Goal: Task Accomplishment & Management: Use online tool/utility

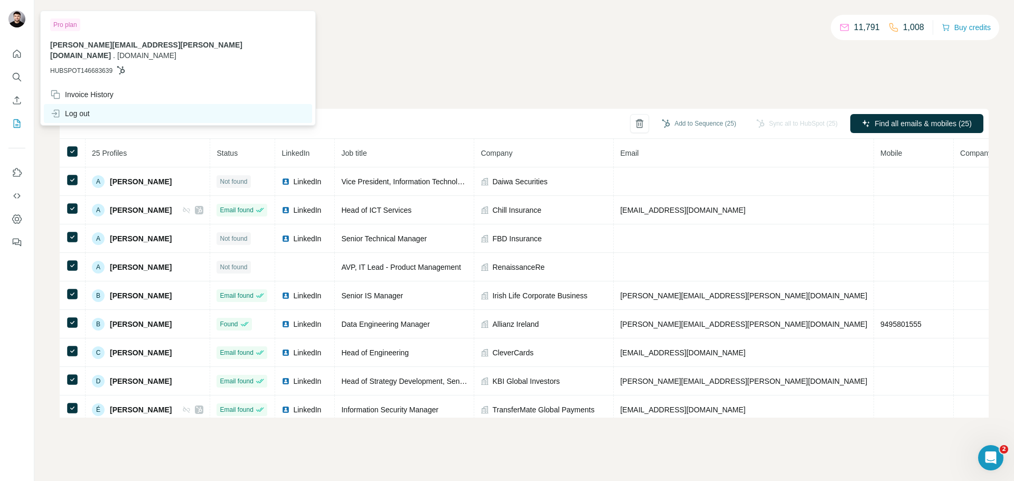
click at [68, 108] on div "Log out" at bounding box center [70, 113] width 40 height 11
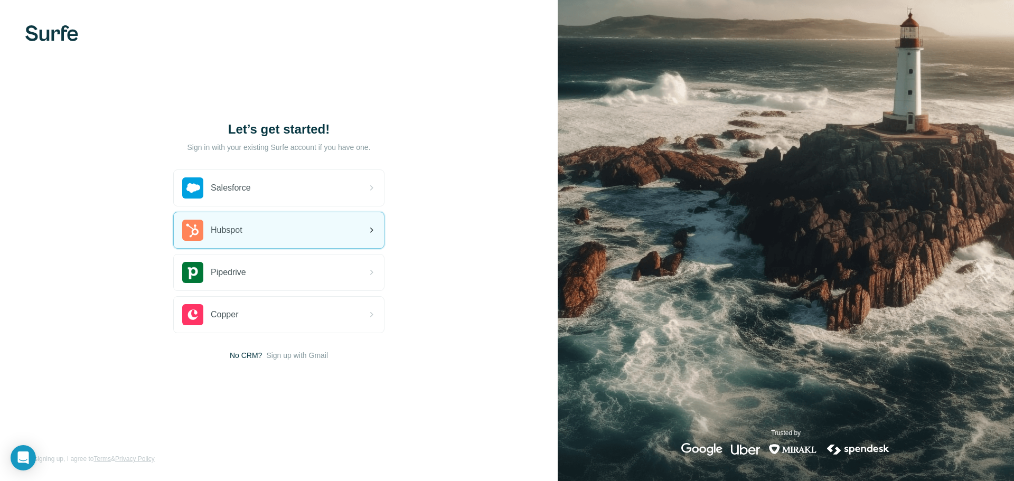
click at [273, 237] on div "Hubspot" at bounding box center [279, 230] width 210 height 36
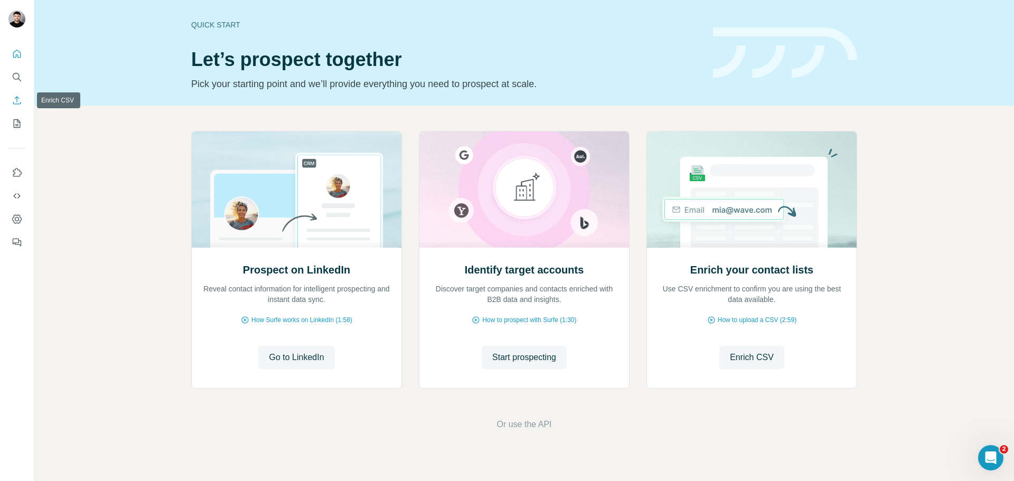
click at [19, 100] on icon "Enrich CSV" at bounding box center [17, 100] width 11 height 11
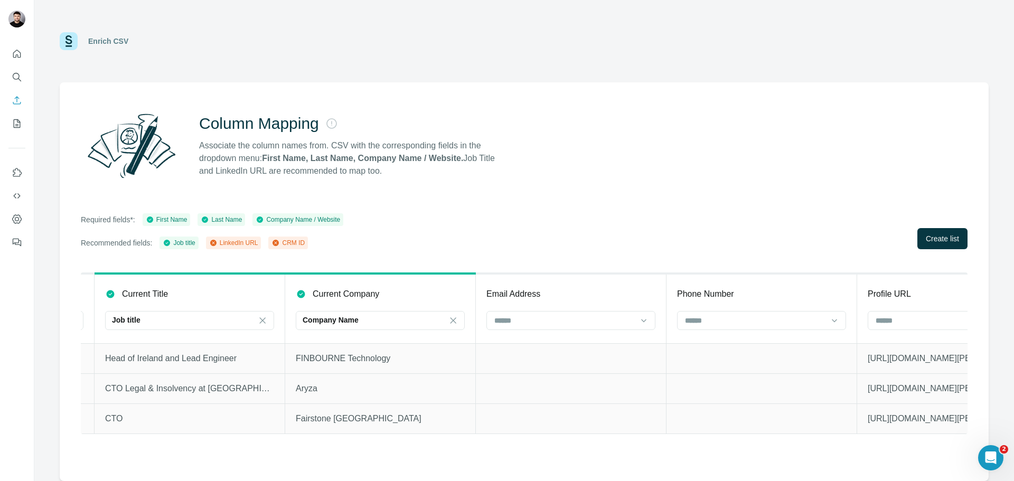
scroll to position [0, 766]
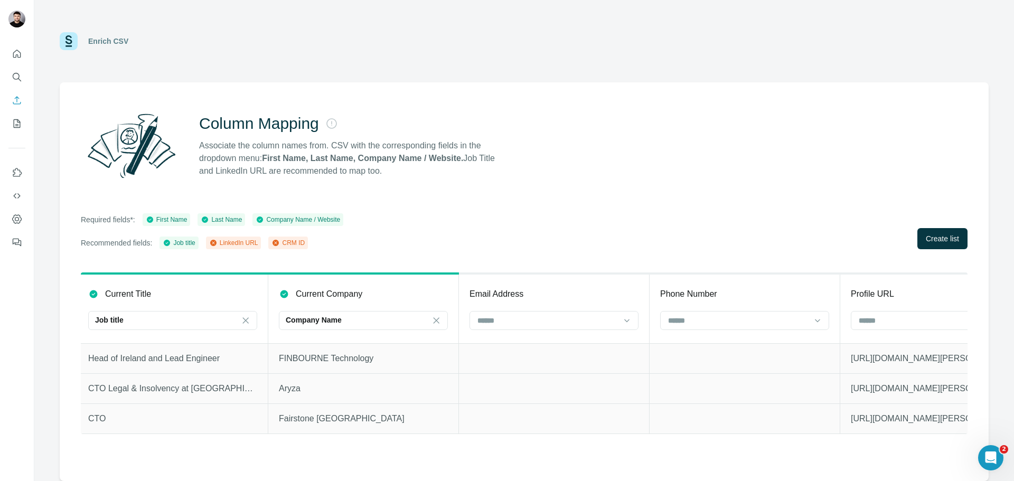
click at [491, 310] on th "Email Address" at bounding box center [554, 309] width 191 height 70
click at [496, 315] on input at bounding box center [547, 321] width 143 height 12
click at [497, 384] on p "CRM ID" at bounding box center [491, 382] width 26 height 11
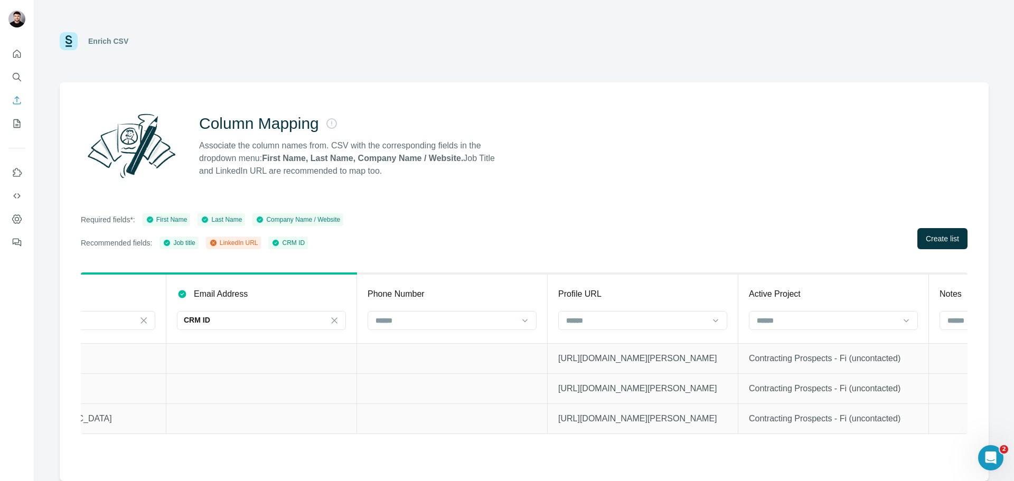
scroll to position [0, 1085]
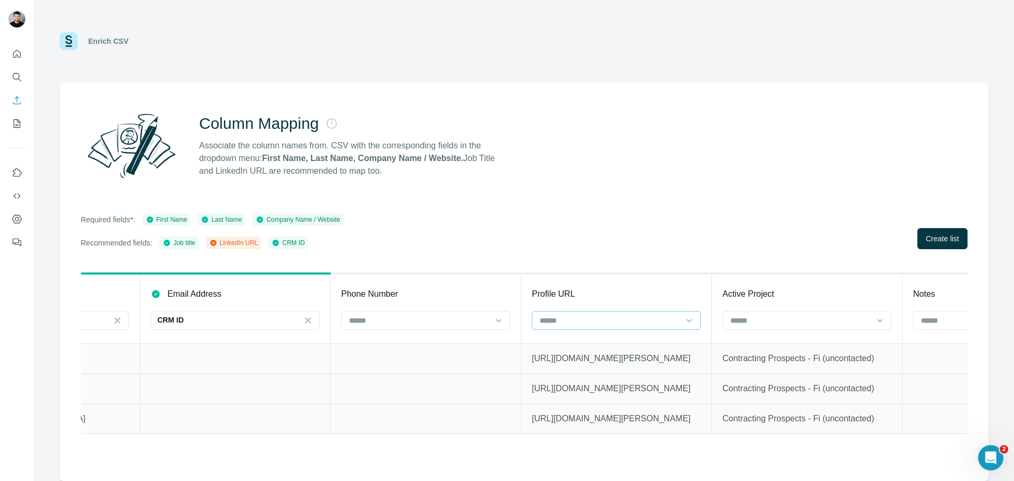
click at [559, 319] on input at bounding box center [610, 321] width 143 height 12
click at [568, 363] on p "LinkedIn URL" at bounding box center [563, 363] width 45 height 11
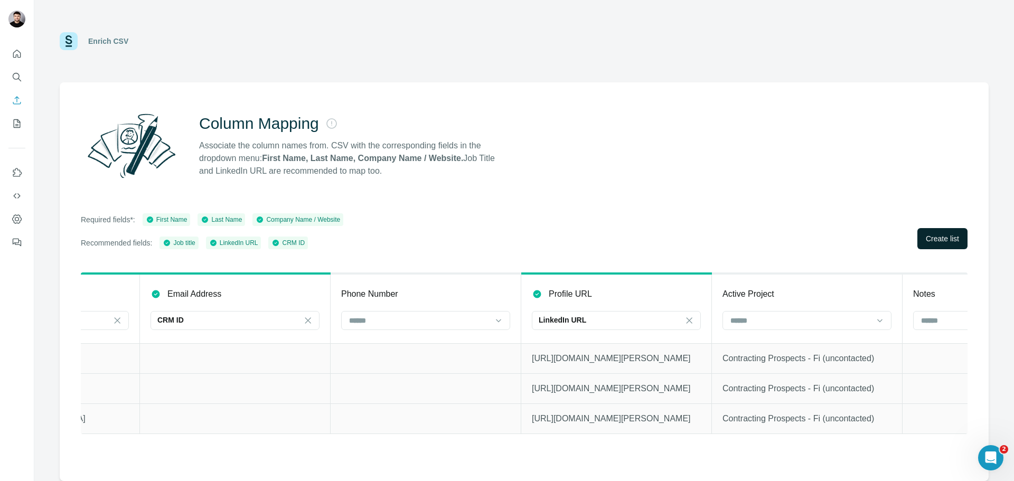
click at [930, 234] on span "Create list" at bounding box center [942, 238] width 33 height 11
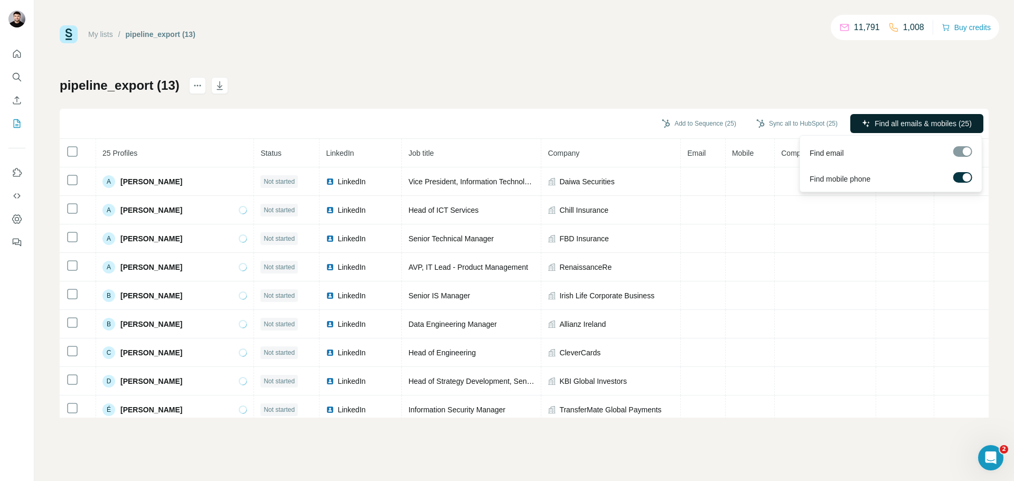
click at [887, 120] on span "Find all emails & mobiles (25)" at bounding box center [922, 123] width 97 height 11
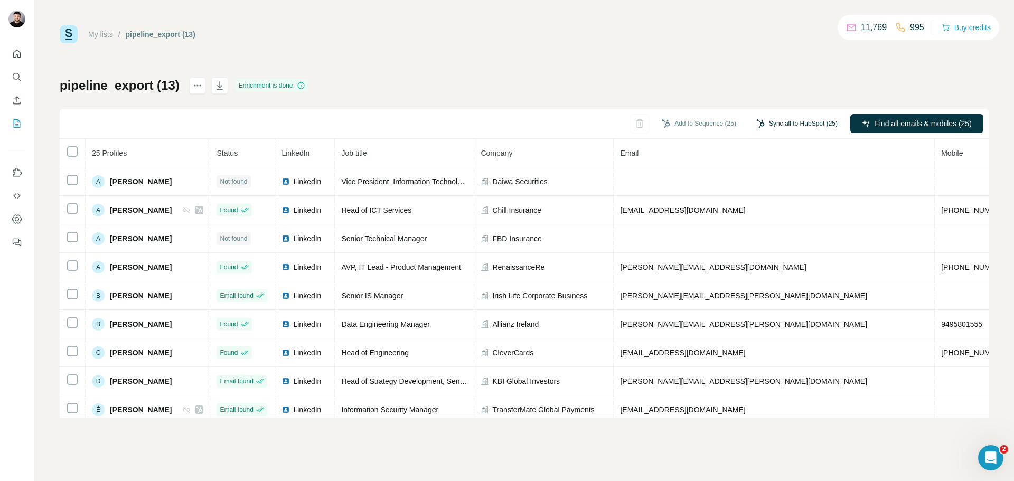
click at [803, 123] on button "Sync all to HubSpot (25)" at bounding box center [797, 124] width 96 height 16
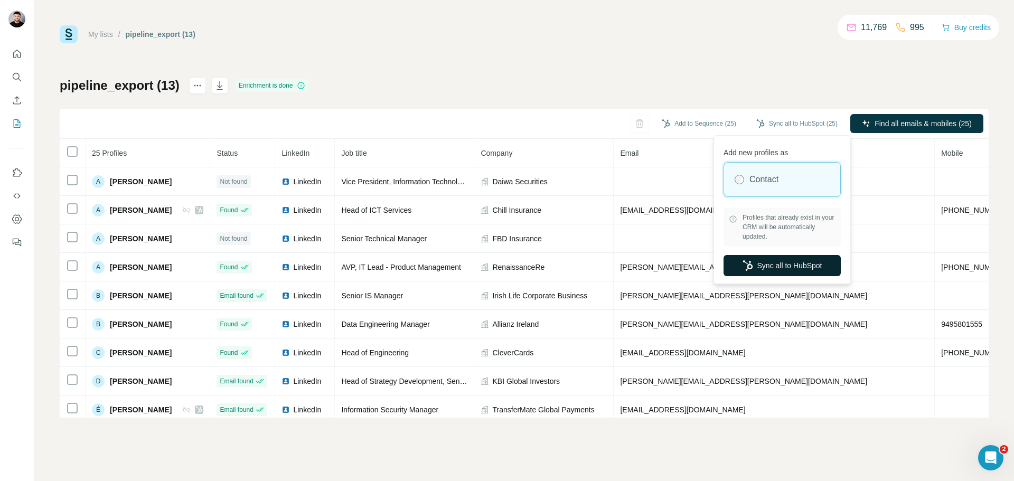
click at [765, 268] on button "Sync all to HubSpot" at bounding box center [781, 265] width 117 height 21
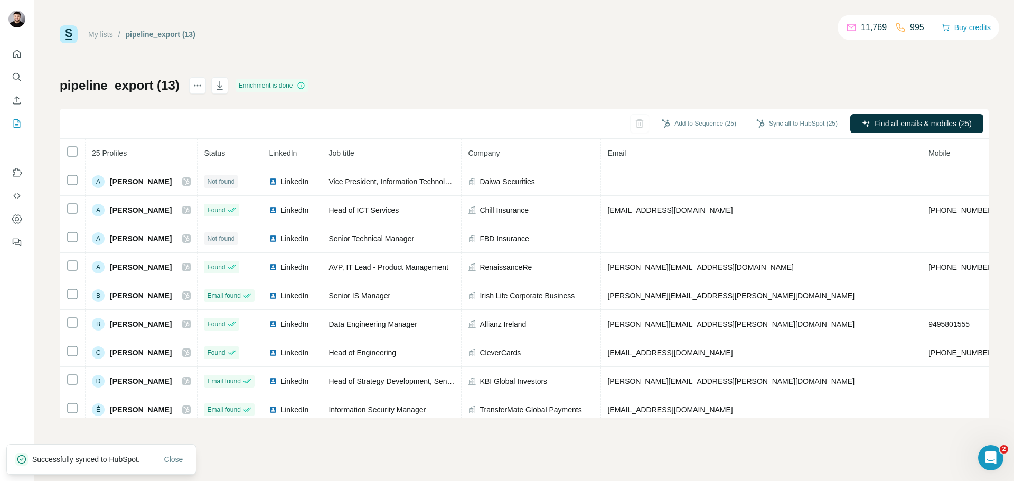
click at [173, 454] on span "Close" at bounding box center [173, 459] width 19 height 11
click at [21, 102] on icon "Enrich CSV" at bounding box center [17, 100] width 11 height 11
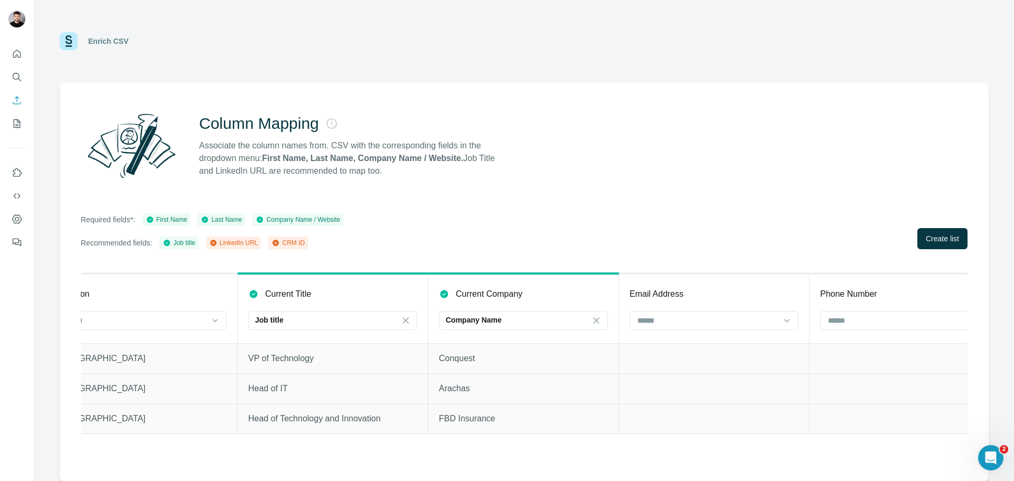
scroll to position [0, 605]
click at [679, 320] on input at bounding box center [709, 321] width 143 height 12
click at [674, 383] on div "CRM ID" at bounding box center [715, 382] width 151 height 11
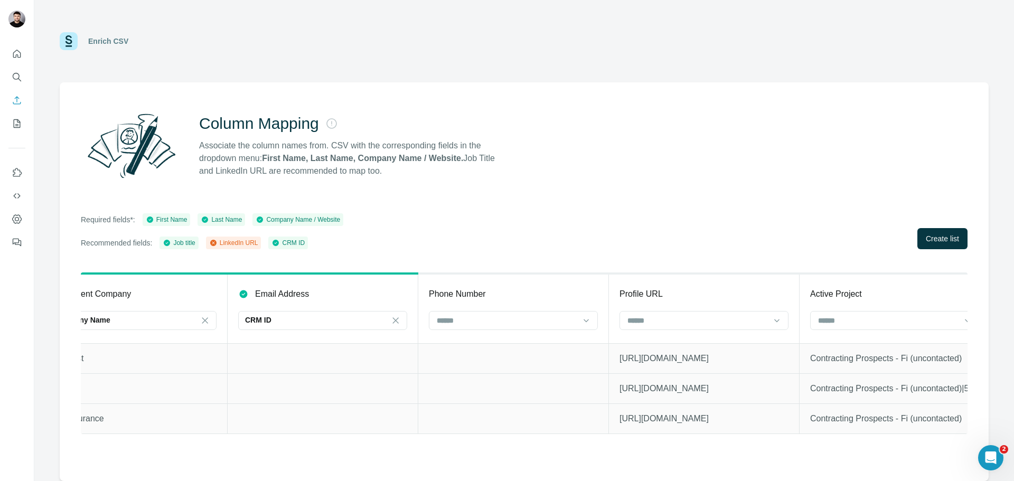
scroll to position [0, 987]
click at [666, 322] on input at bounding box center [707, 321] width 143 height 12
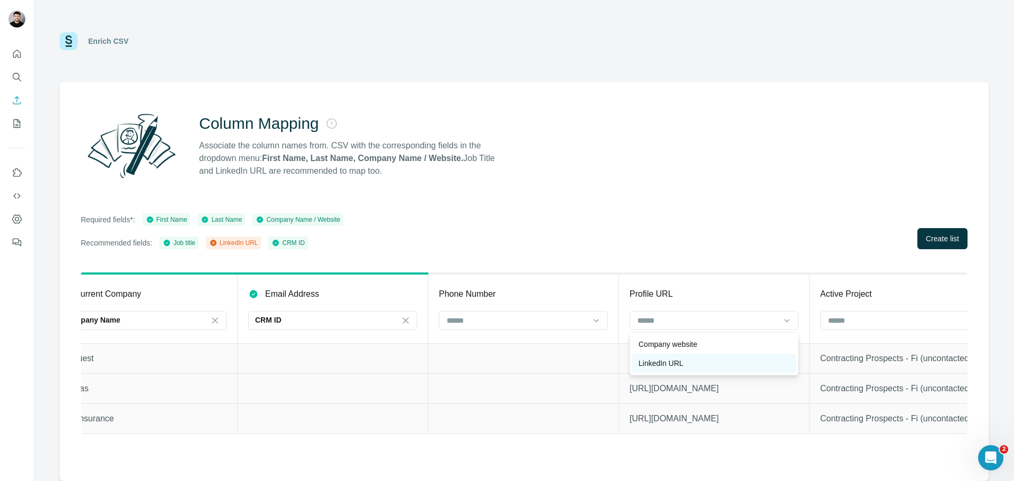
click at [661, 360] on p "LinkedIn URL" at bounding box center [660, 363] width 45 height 11
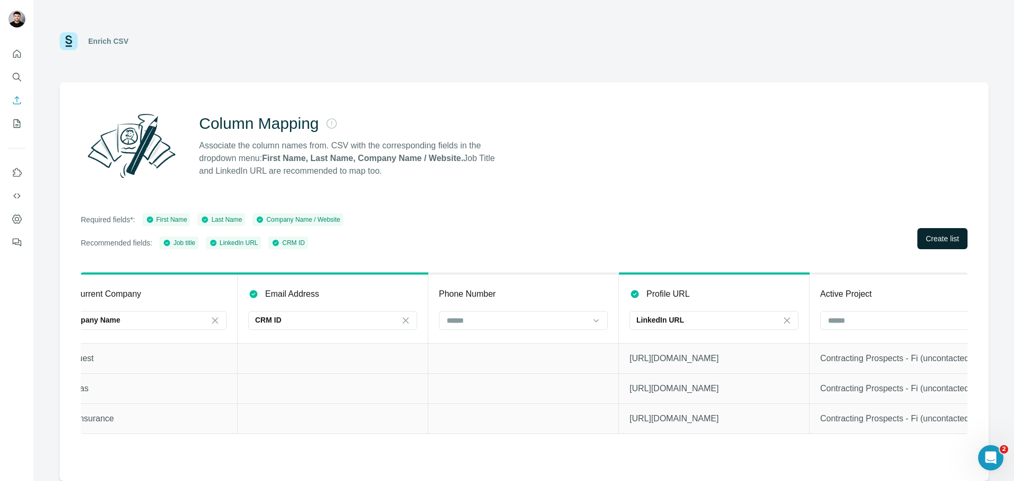
click at [945, 237] on span "Create list" at bounding box center [942, 238] width 33 height 11
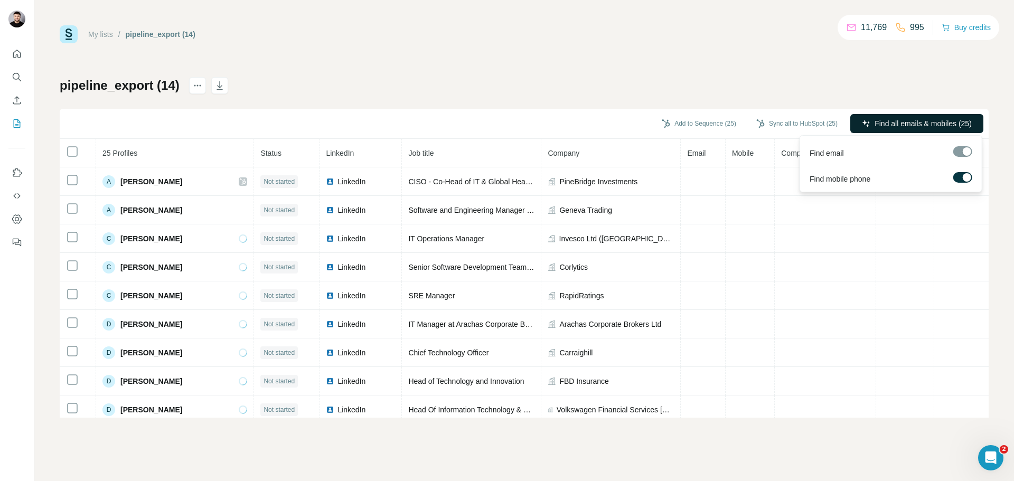
click at [942, 130] on button "Find all emails & mobiles (25)" at bounding box center [916, 123] width 133 height 19
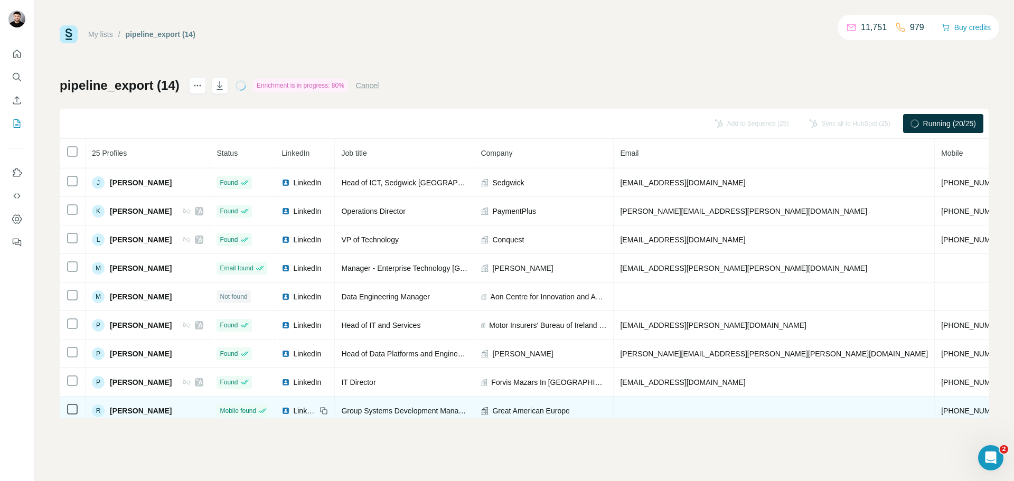
scroll to position [362, 0]
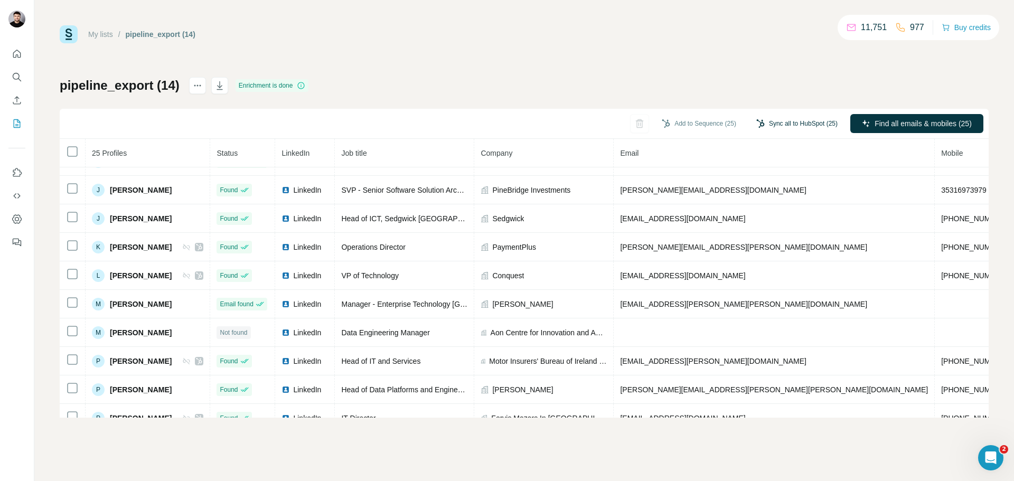
click at [773, 121] on button "Sync all to HubSpot (25)" at bounding box center [797, 124] width 96 height 16
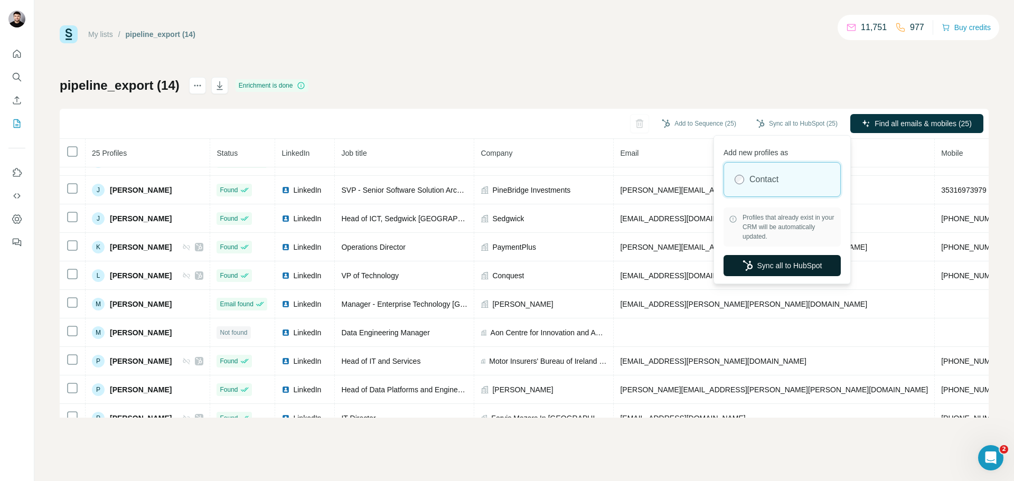
click at [766, 267] on button "Sync all to HubSpot" at bounding box center [781, 265] width 117 height 21
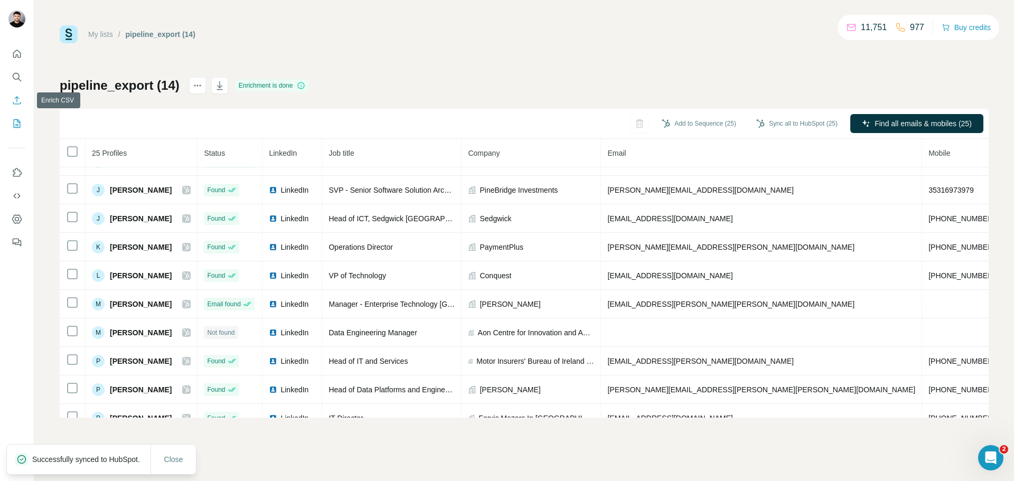
click at [14, 97] on icon "Enrich CSV" at bounding box center [17, 100] width 11 height 11
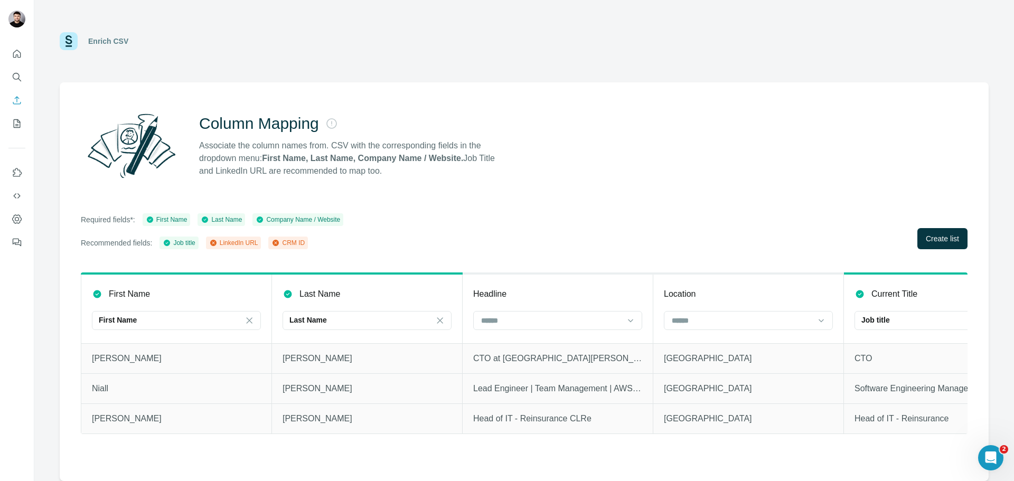
scroll to position [0, 776]
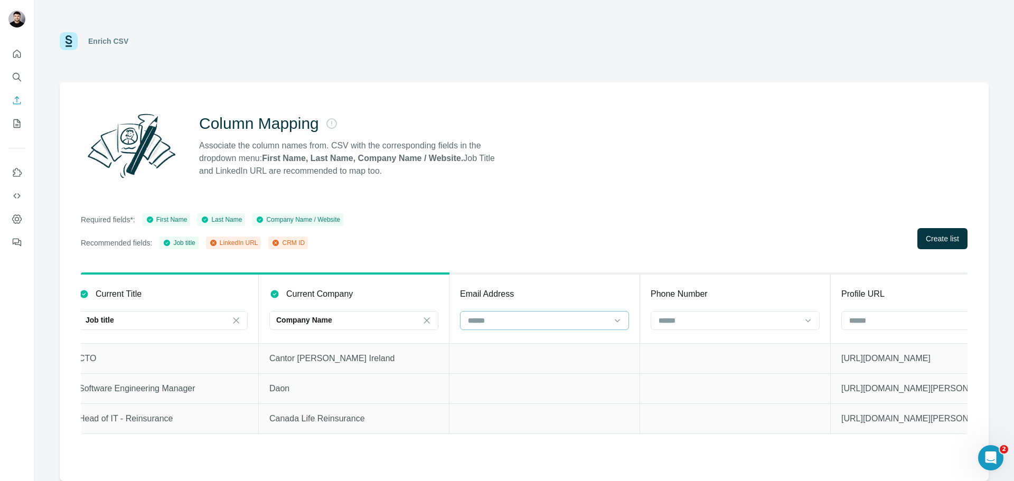
click at [570, 311] on div at bounding box center [544, 320] width 169 height 19
click at [520, 378] on div "CRM ID" at bounding box center [544, 382] width 151 height 11
click at [868, 317] on input at bounding box center [919, 321] width 143 height 12
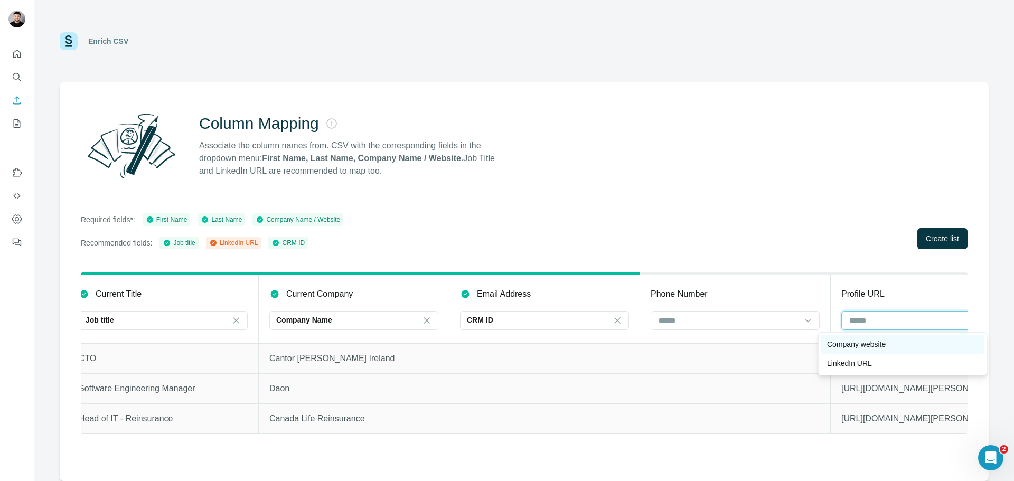
scroll to position [0, 799]
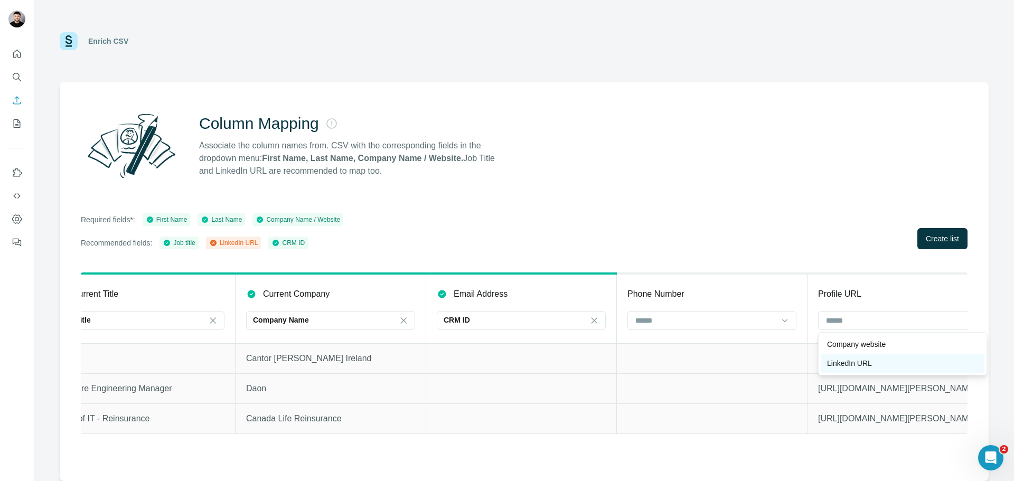
click at [850, 365] on p "LinkedIn URL" at bounding box center [849, 363] width 45 height 11
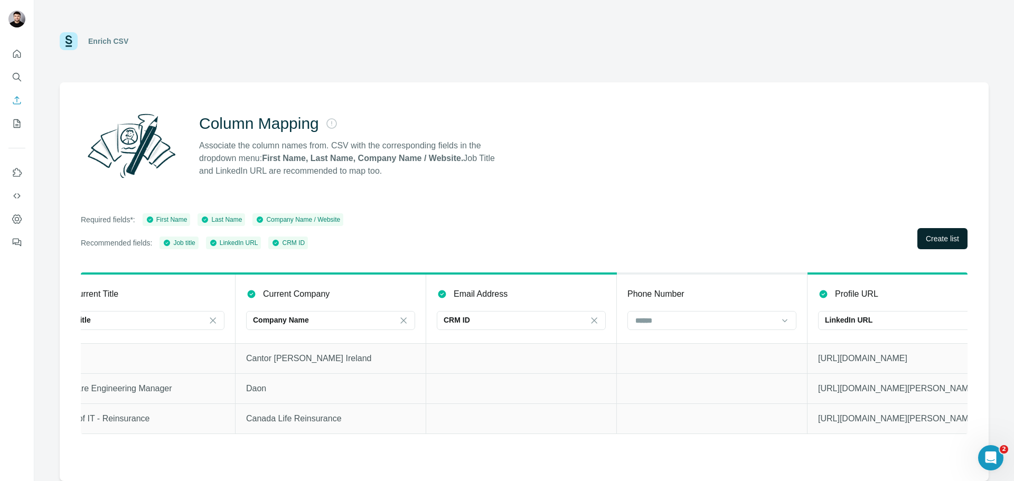
click at [930, 231] on button "Create list" at bounding box center [942, 238] width 50 height 21
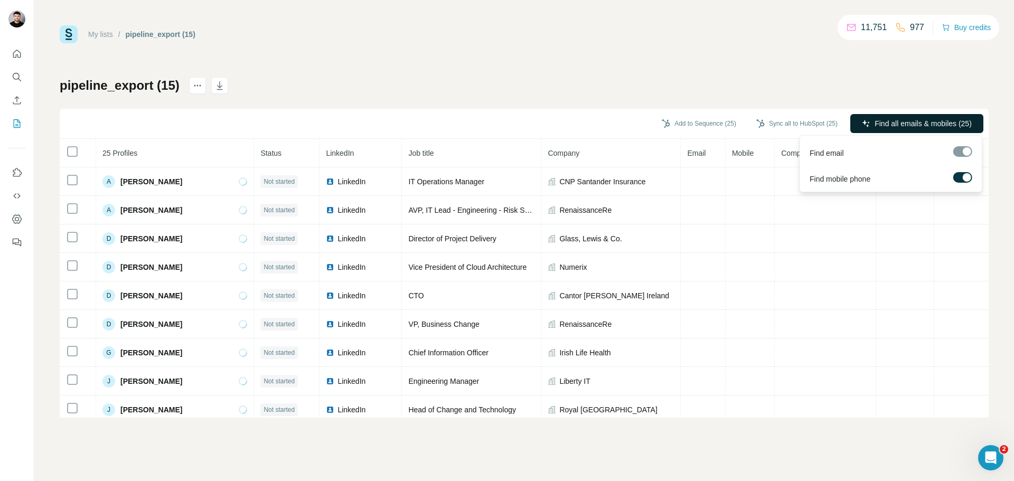
click at [882, 128] on span "Find all emails & mobiles (25)" at bounding box center [922, 123] width 97 height 11
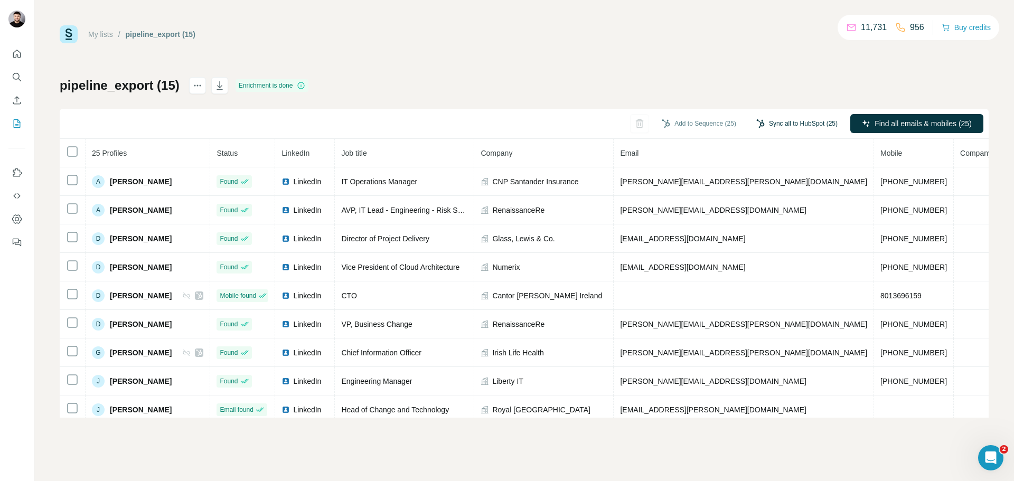
click at [795, 126] on button "Sync all to HubSpot (25)" at bounding box center [797, 124] width 96 height 16
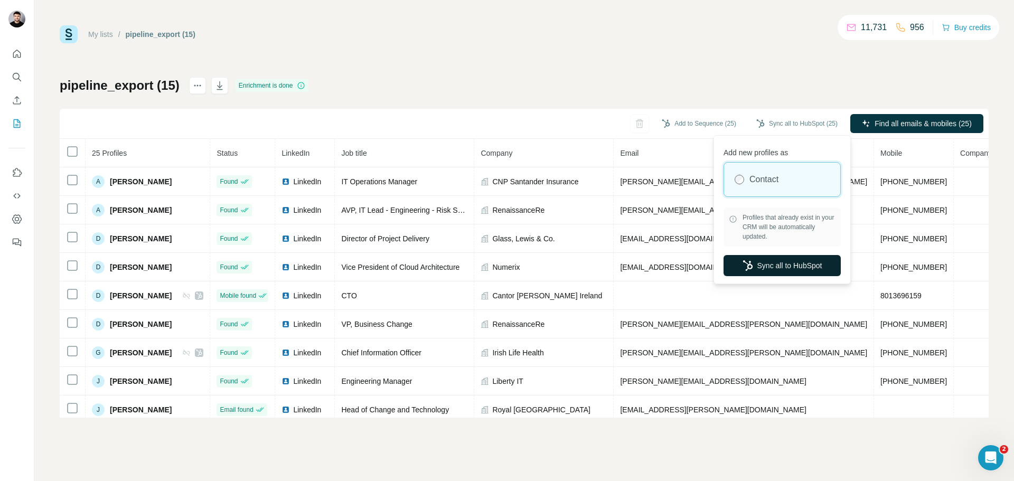
click at [753, 270] on button "Sync all to HubSpot" at bounding box center [781, 265] width 117 height 21
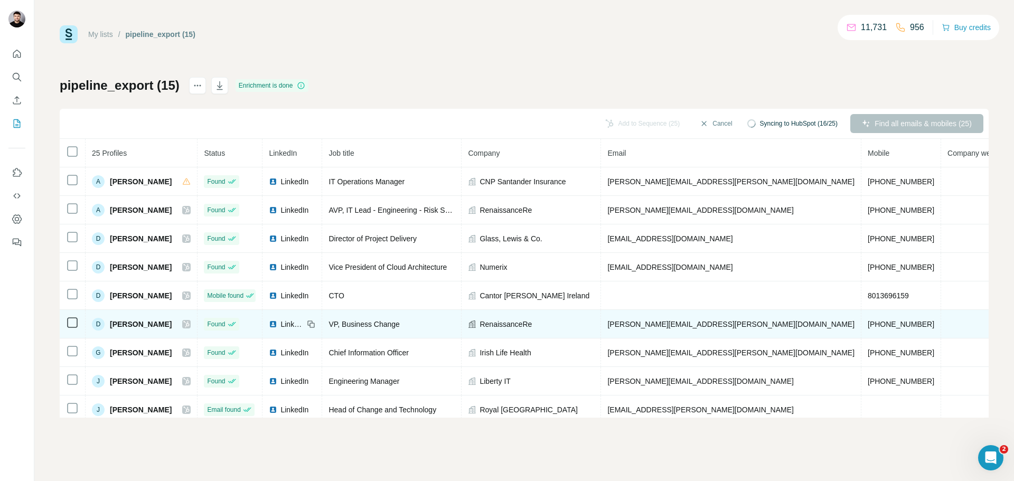
scroll to position [40, 0]
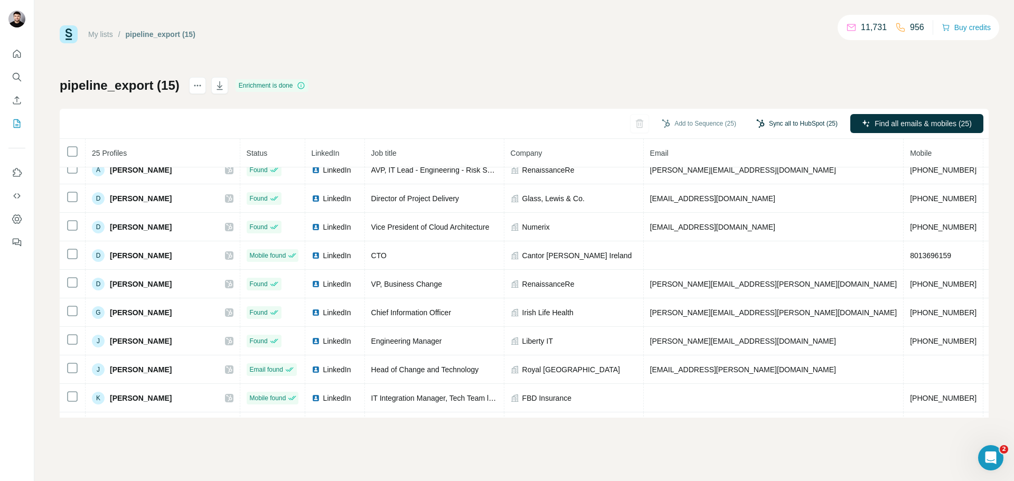
click at [794, 125] on button "Sync all to HubSpot (25)" at bounding box center [797, 124] width 96 height 16
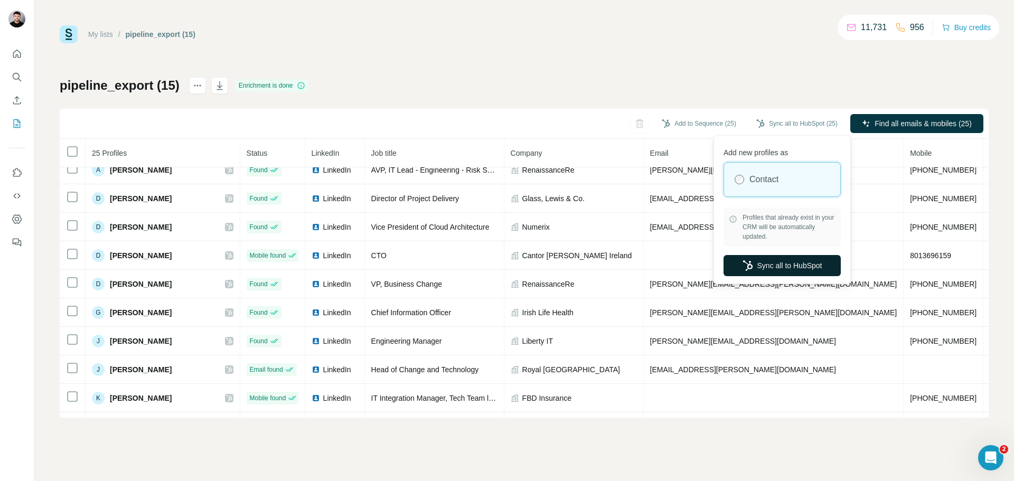
click at [777, 266] on button "Sync all to HubSpot" at bounding box center [781, 265] width 117 height 21
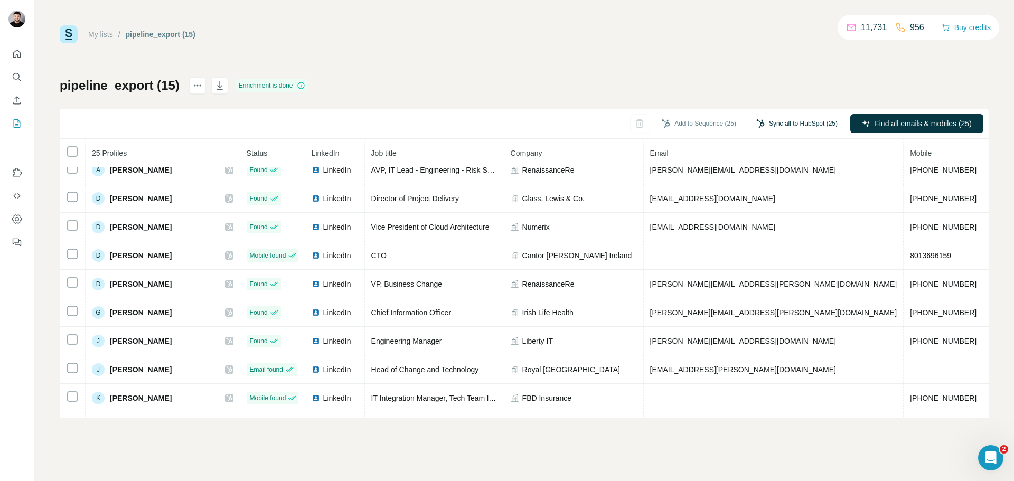
click at [786, 122] on button "Sync all to HubSpot (25)" at bounding box center [797, 124] width 96 height 16
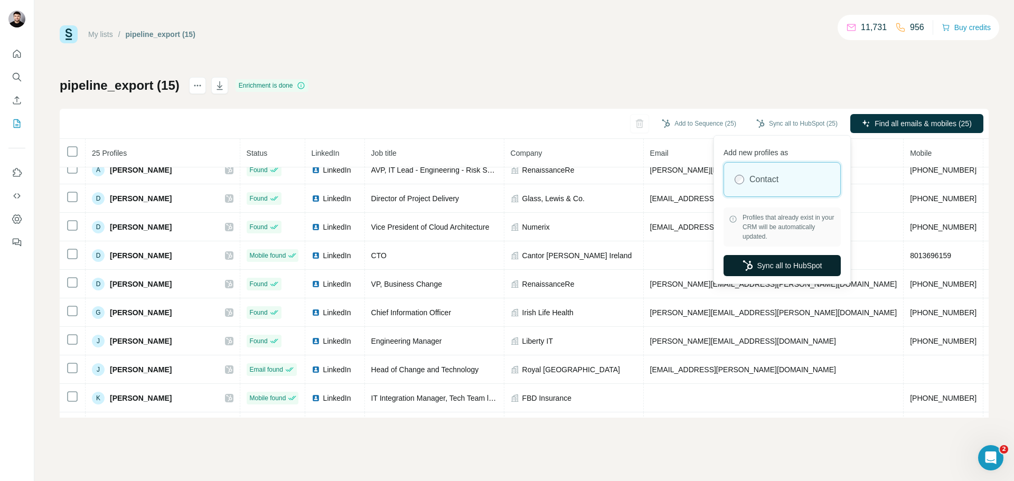
click at [774, 261] on button "Sync all to HubSpot" at bounding box center [781, 265] width 117 height 21
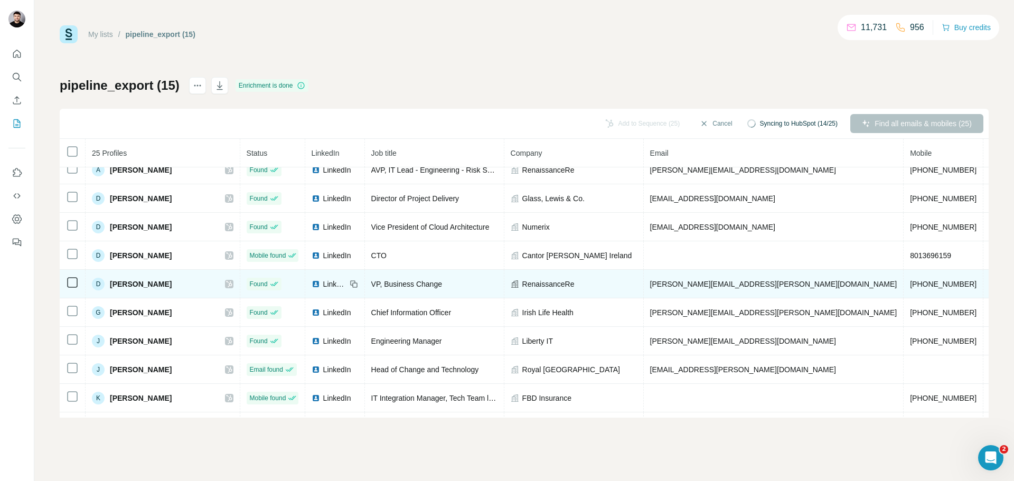
scroll to position [0, 0]
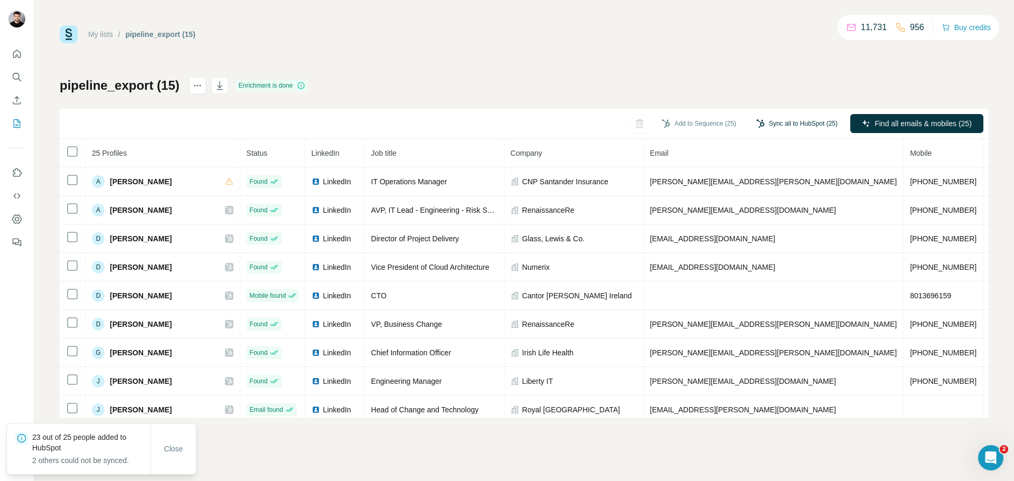
click at [799, 120] on button "Sync all to HubSpot (25)" at bounding box center [797, 124] width 96 height 16
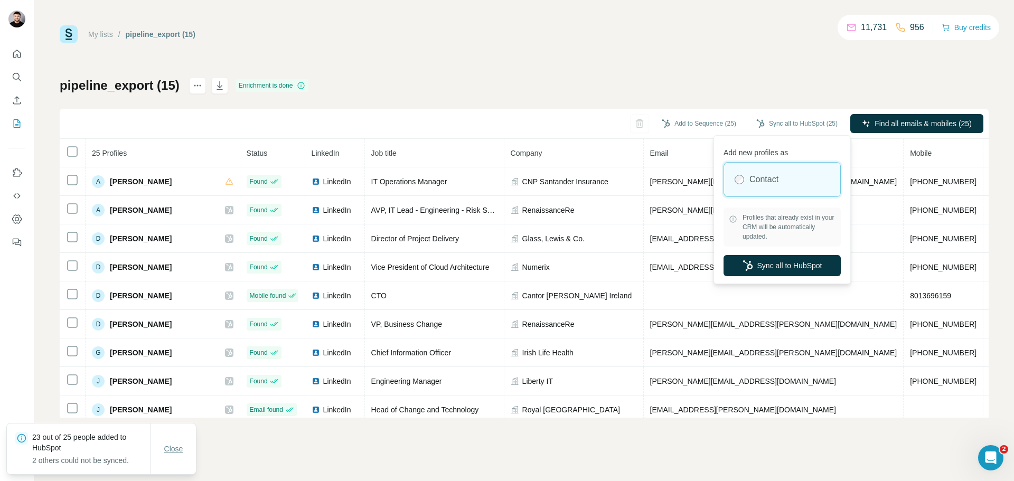
click at [171, 444] on span "Close" at bounding box center [173, 449] width 19 height 11
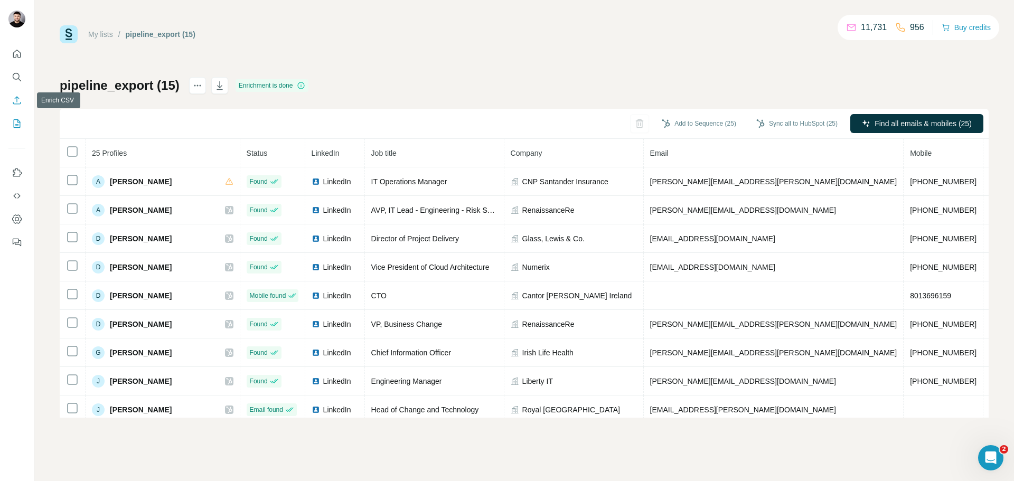
click at [22, 105] on button "Enrich CSV" at bounding box center [16, 100] width 17 height 19
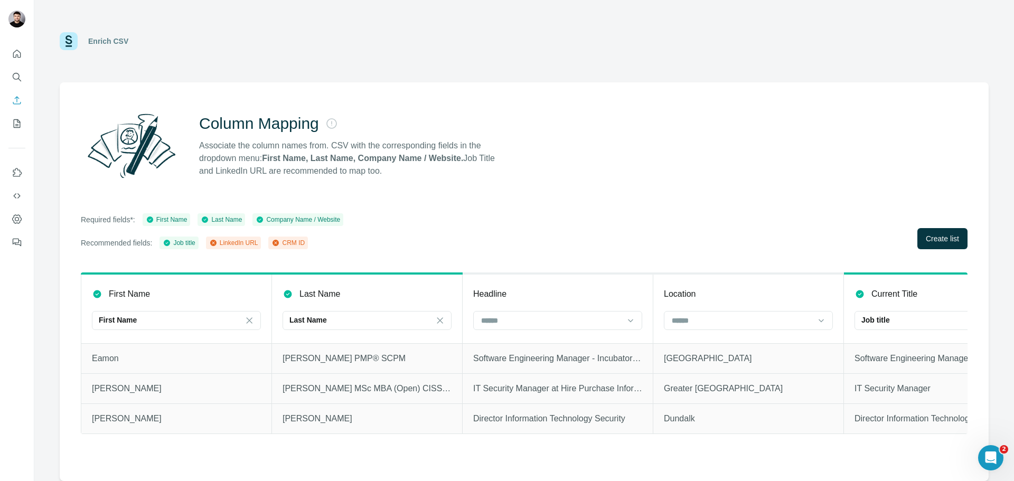
scroll to position [0, 776]
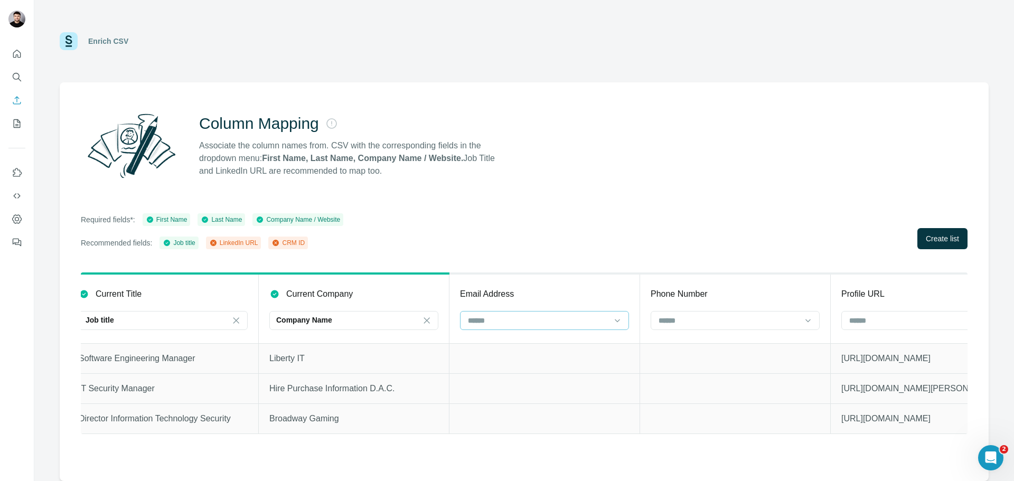
click at [597, 323] on input at bounding box center [538, 321] width 143 height 12
click at [493, 380] on p "CRM ID" at bounding box center [482, 382] width 26 height 11
click at [931, 322] on input at bounding box center [919, 321] width 143 height 12
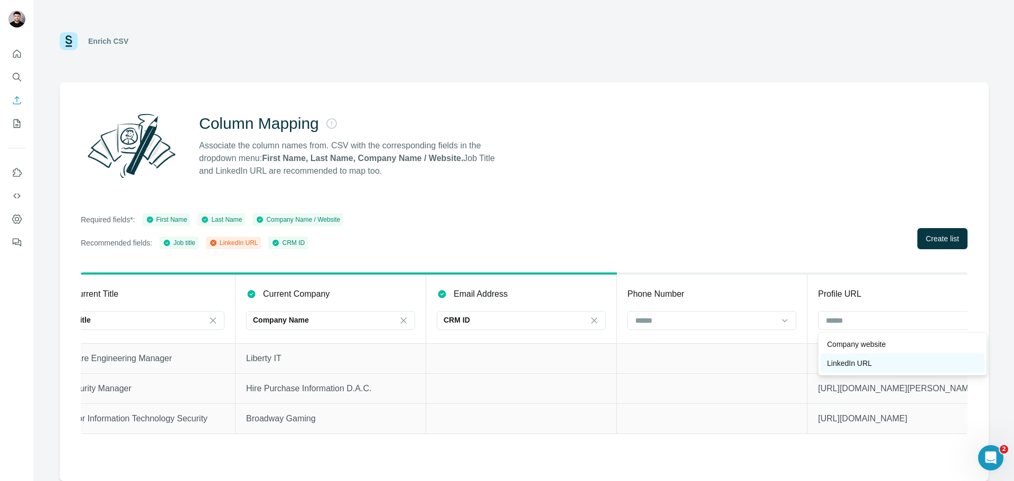
click at [869, 369] on div "LinkedIn URL" at bounding box center [903, 363] width 164 height 19
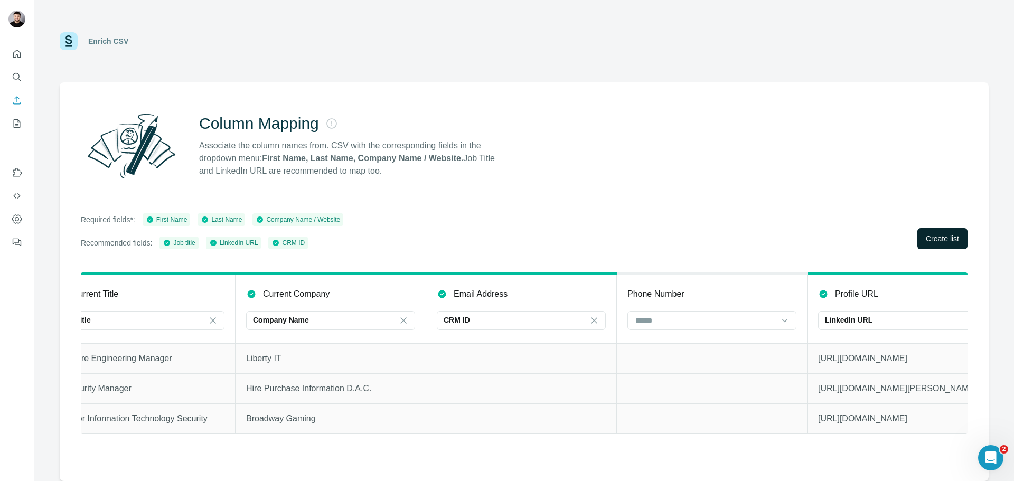
click at [926, 246] on button "Create list" at bounding box center [942, 238] width 50 height 21
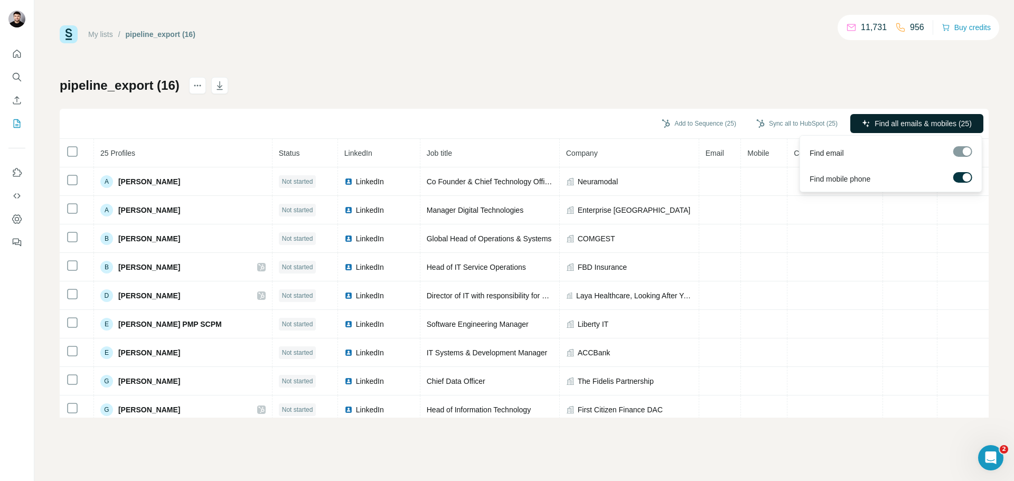
click at [887, 120] on span "Find all emails & mobiles (25)" at bounding box center [922, 123] width 97 height 11
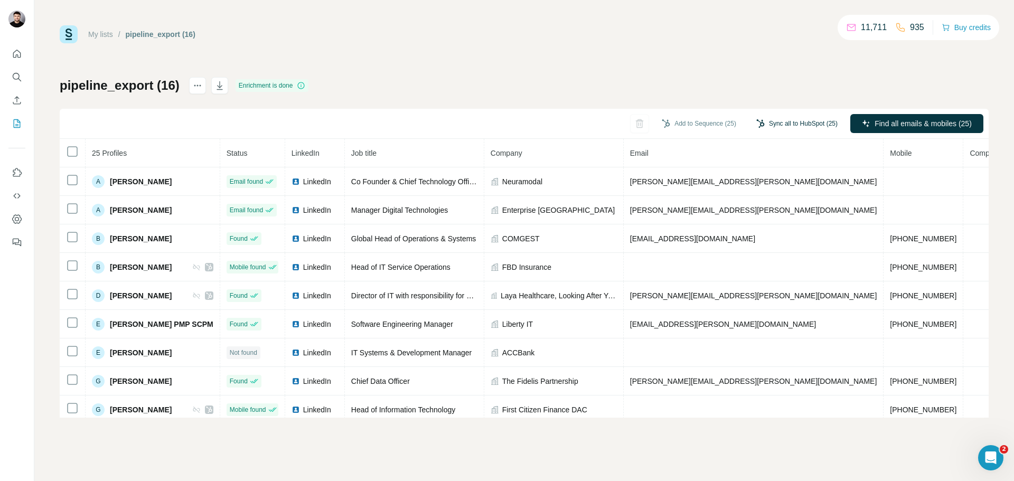
click at [779, 117] on button "Sync all to HubSpot (25)" at bounding box center [797, 124] width 96 height 16
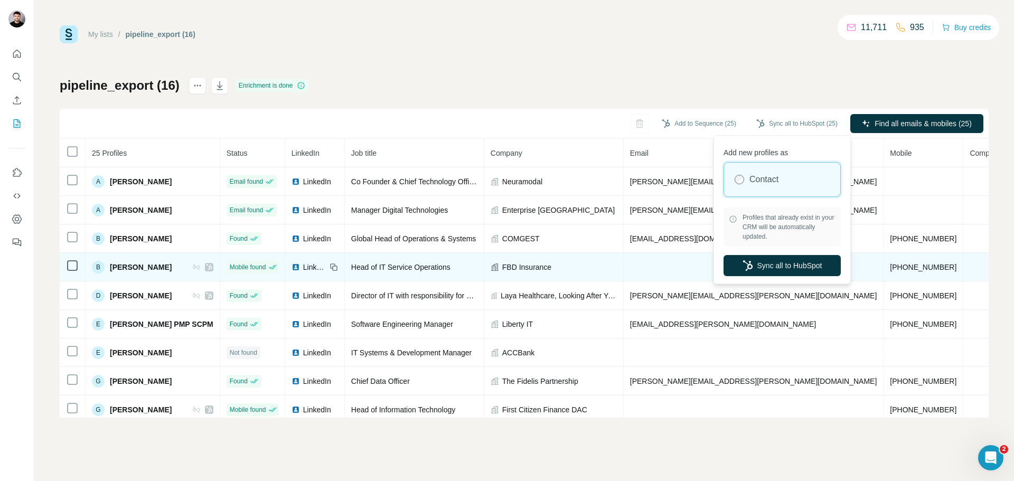
click at [787, 266] on button "Sync all to HubSpot" at bounding box center [781, 265] width 117 height 21
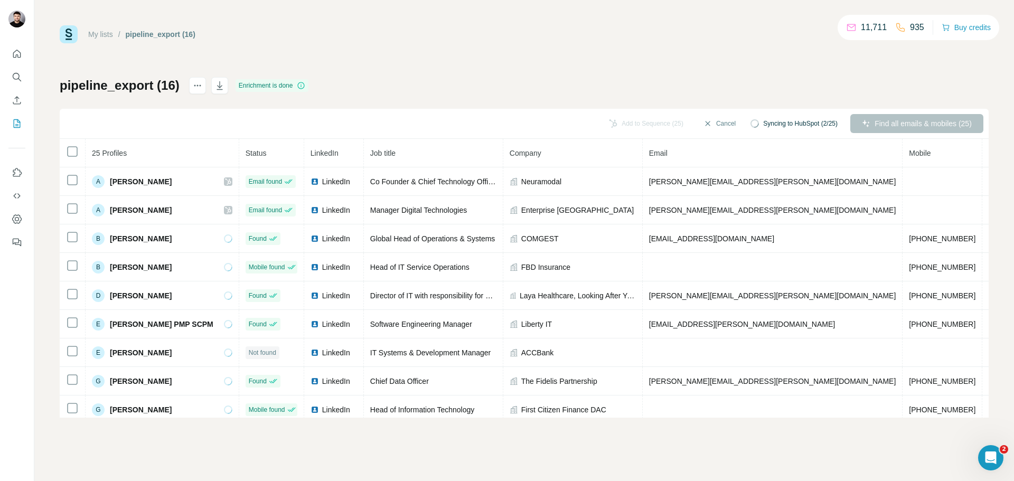
drag, startPoint x: 314, startPoint y: 479, endPoint x: 29, endPoint y: 404, distance: 294.8
click at [29, 404] on div at bounding box center [17, 240] width 34 height 481
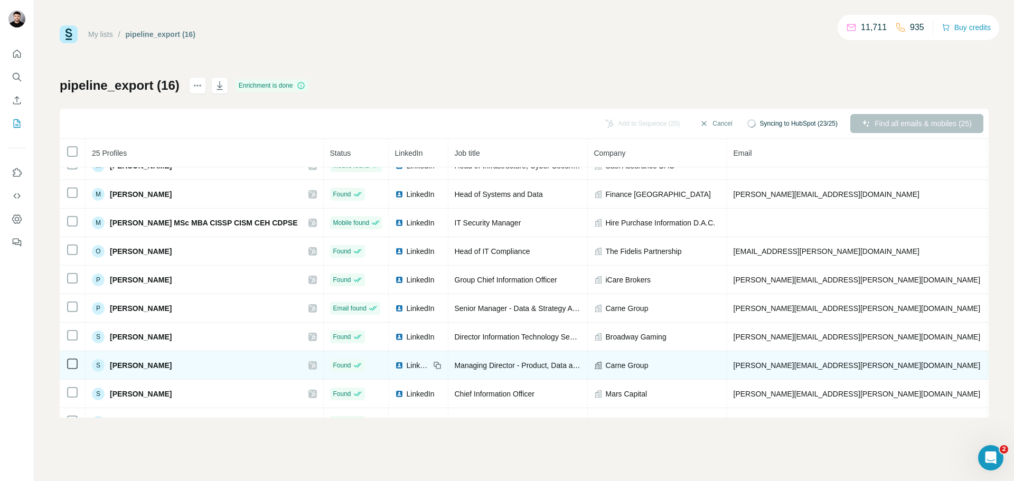
scroll to position [468, 0]
